Goal: Use online tool/utility: Use online tool/utility

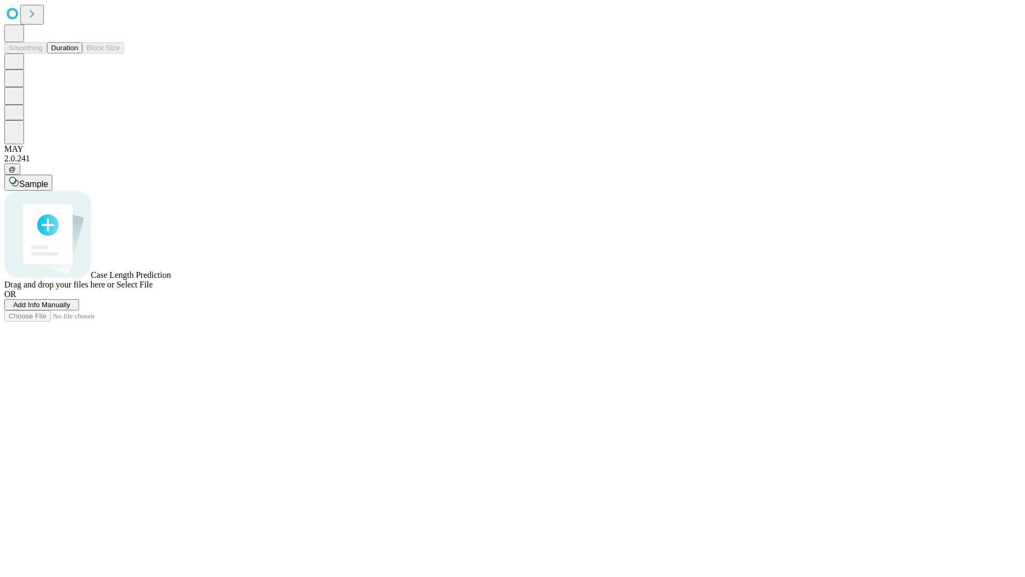
click at [78, 53] on button "Duration" at bounding box center [64, 47] width 35 height 11
click at [48, 179] on span "Sample" at bounding box center [33, 183] width 29 height 9
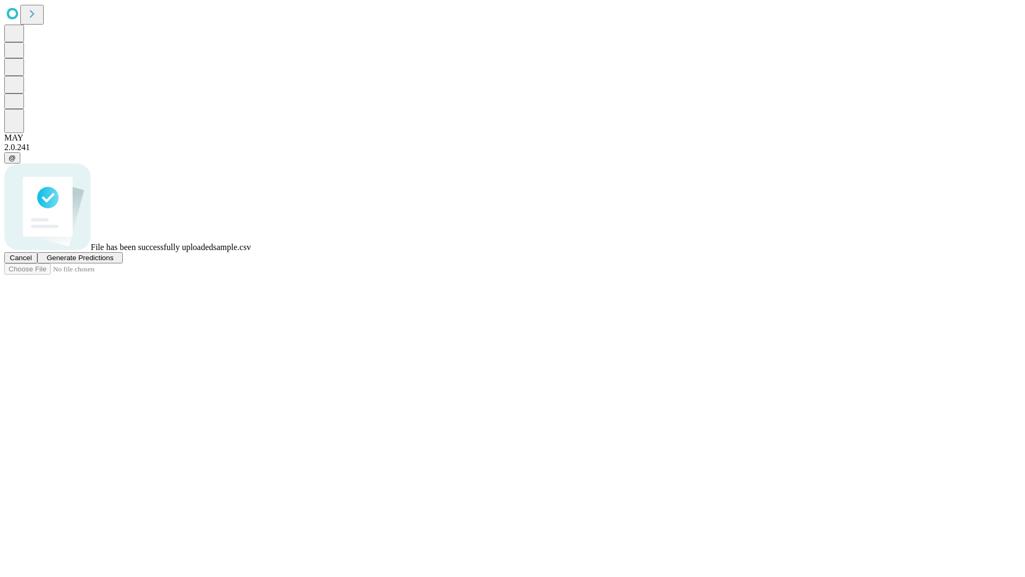
click at [113, 262] on span "Generate Predictions" at bounding box center [79, 258] width 67 height 8
